Goal: Check status: Check status

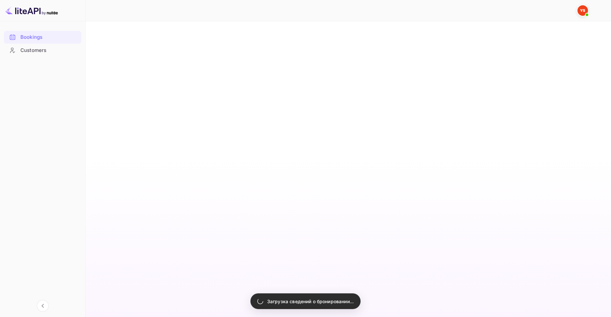
drag, startPoint x: 28, startPoint y: 40, endPoint x: 28, endPoint y: 33, distance: 6.9
click at [28, 40] on div "Bookings" at bounding box center [49, 38] width 58 height 8
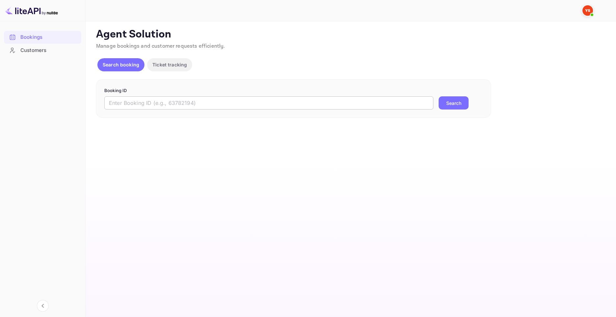
drag, startPoint x: 296, startPoint y: 99, endPoint x: 307, endPoint y: 103, distance: 11.5
click at [296, 99] on input "text" at bounding box center [268, 102] width 329 height 13
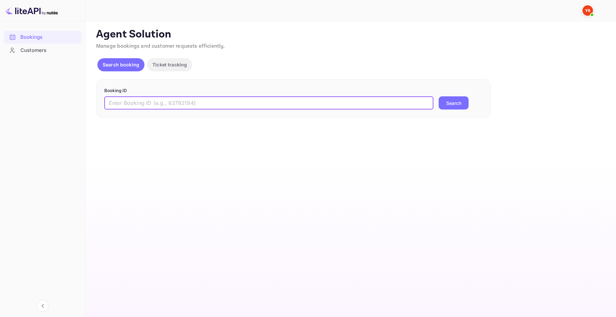
paste input "9698390"
type input "9698390"
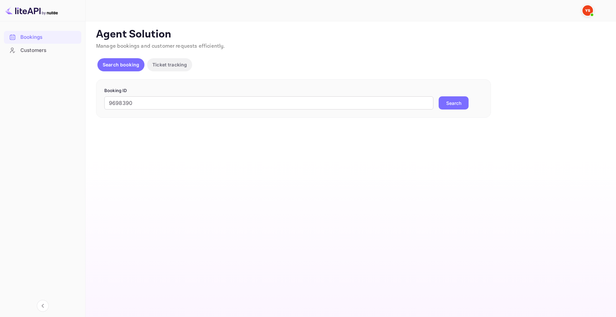
click at [449, 104] on button "Search" at bounding box center [453, 102] width 30 height 13
